Goal: Find specific page/section: Find specific page/section

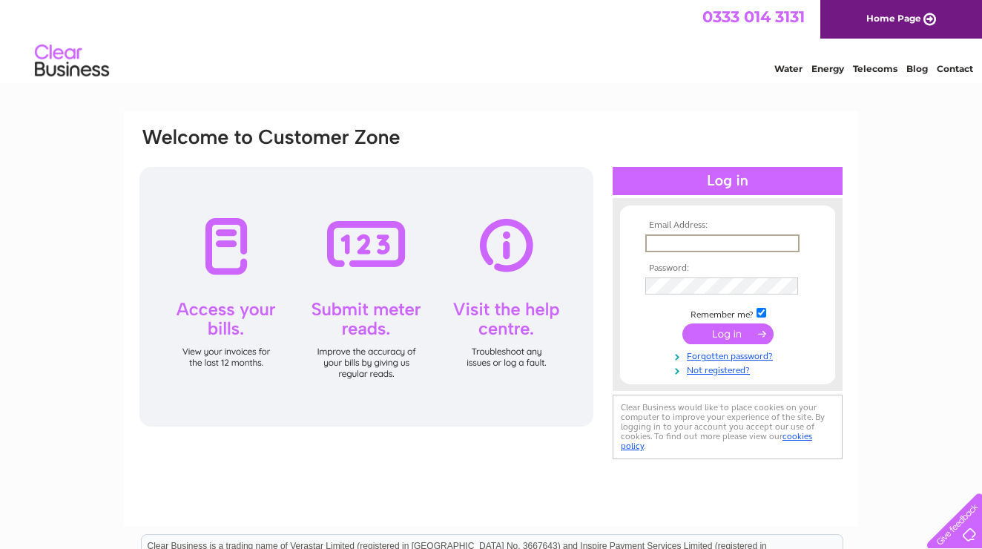
type input "hello@theuglyducklingpottery.co.uk"
click at [727, 338] on input "submit" at bounding box center [727, 332] width 91 height 21
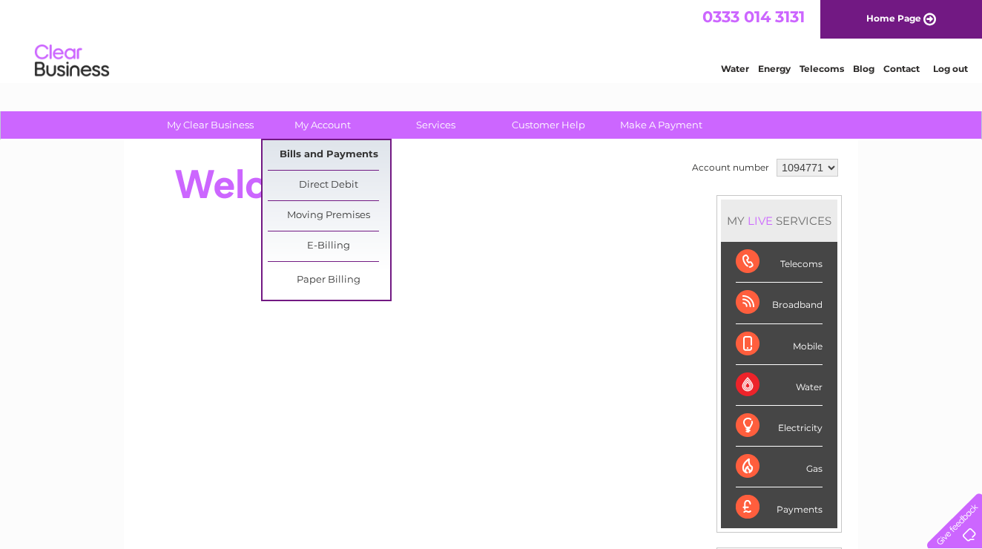
click at [333, 142] on link "Bills and Payments" at bounding box center [329, 155] width 122 height 30
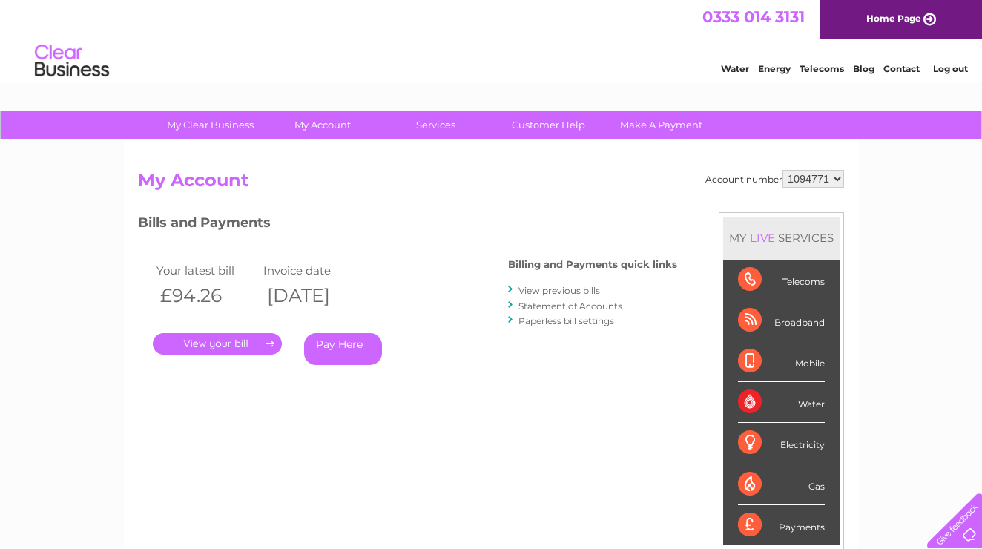
click at [242, 349] on link "." at bounding box center [217, 344] width 129 height 22
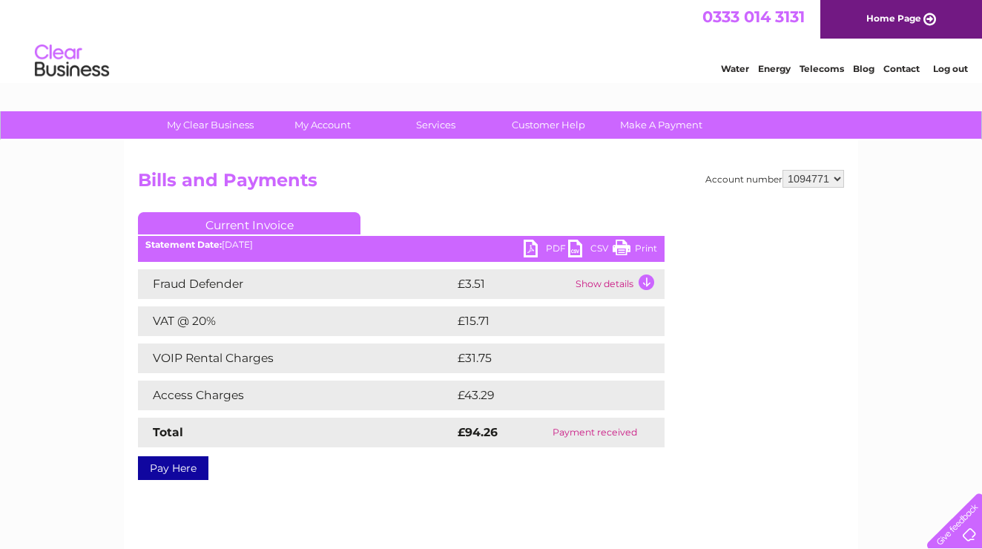
click at [549, 247] on link "PDF" at bounding box center [546, 251] width 44 height 22
